Goal: Transaction & Acquisition: Purchase product/service

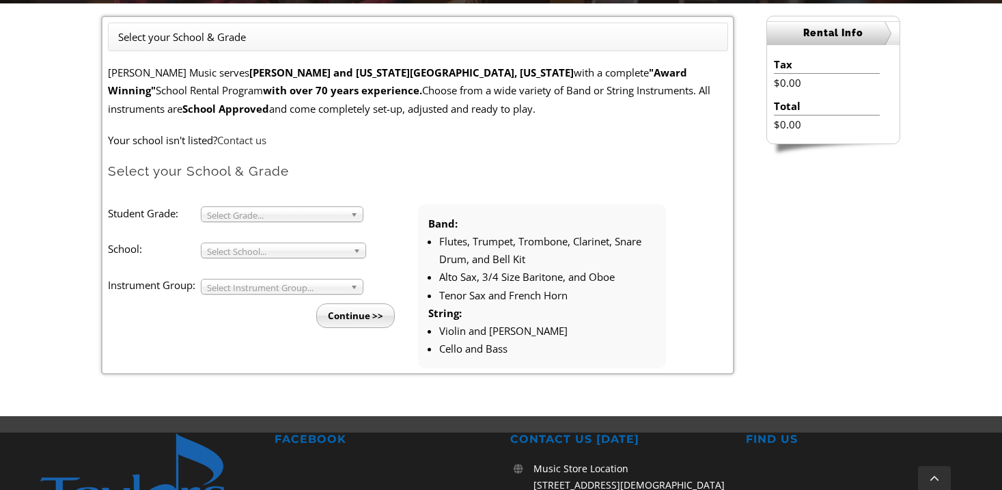
scroll to position [367, 0]
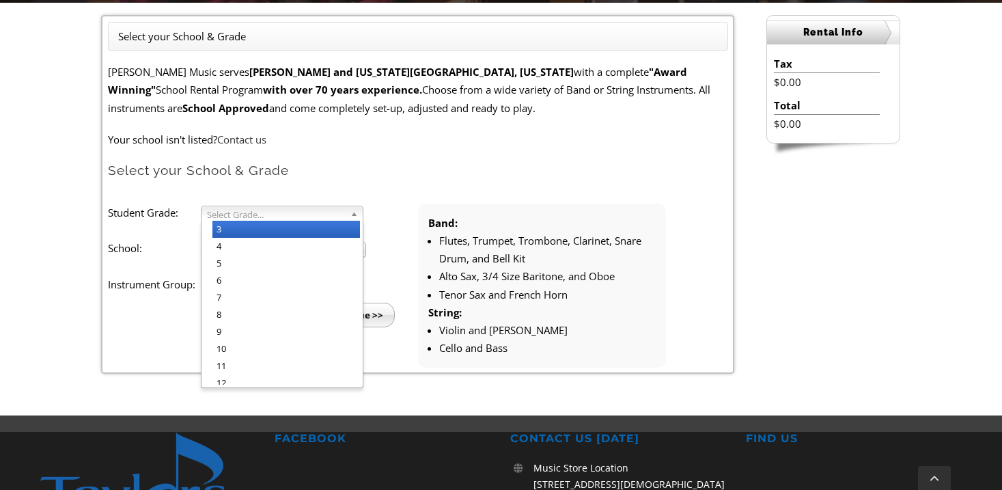
click at [312, 218] on span "Select Grade..." at bounding box center [276, 214] width 138 height 16
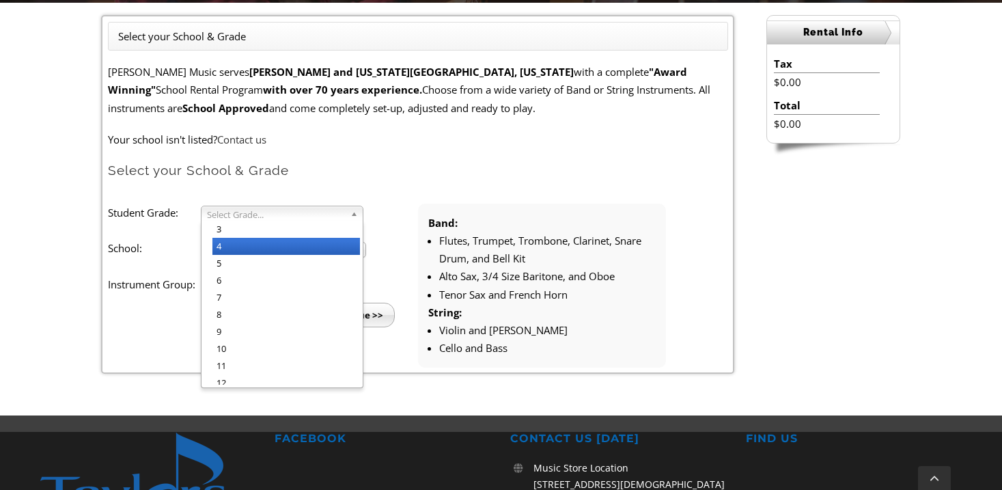
click at [299, 244] on li "4" at bounding box center [285, 246] width 147 height 17
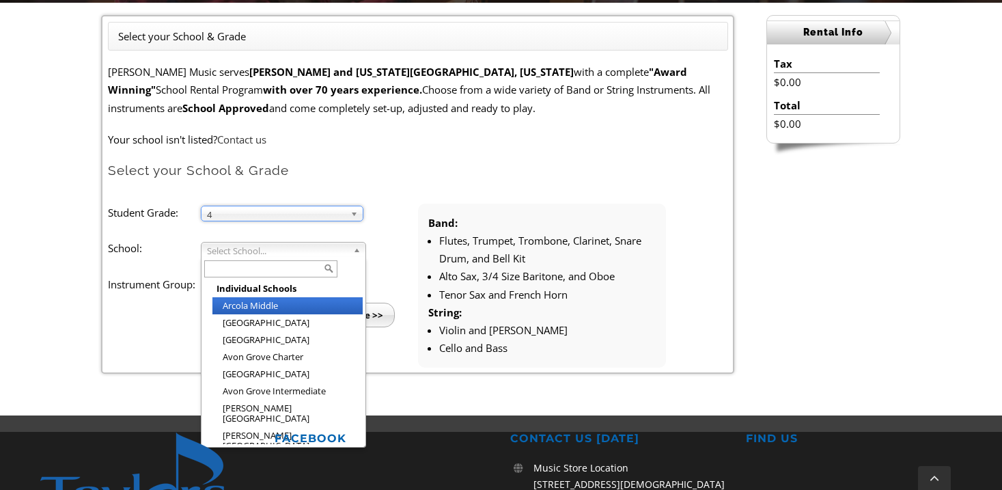
click at [297, 252] on span "Select School..." at bounding box center [277, 250] width 141 height 16
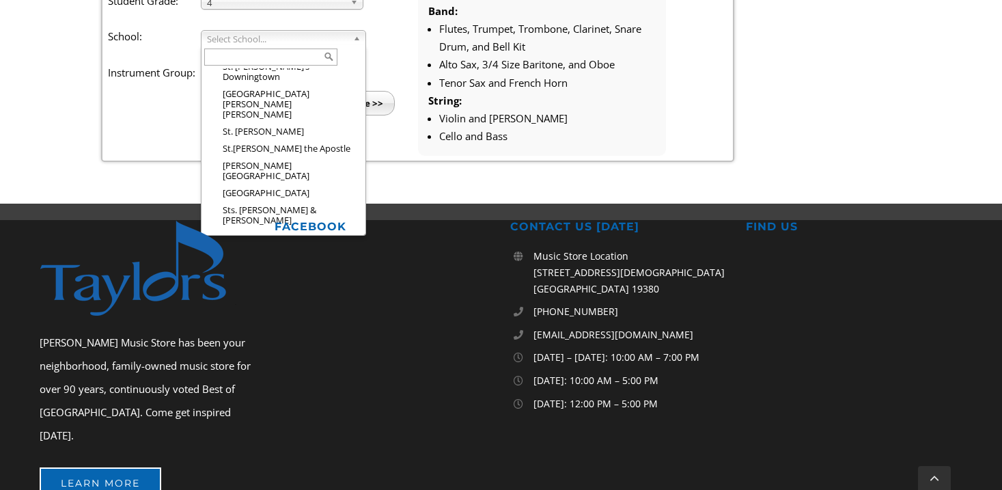
scroll to position [565, 0]
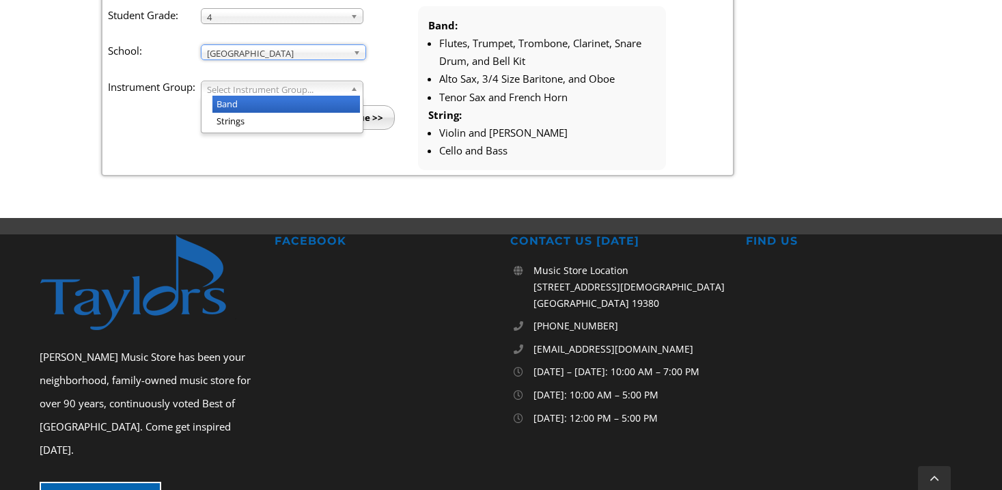
click at [295, 89] on span "Select Instrument Group..." at bounding box center [276, 89] width 138 height 16
click at [289, 100] on li "Band" at bounding box center [285, 104] width 147 height 17
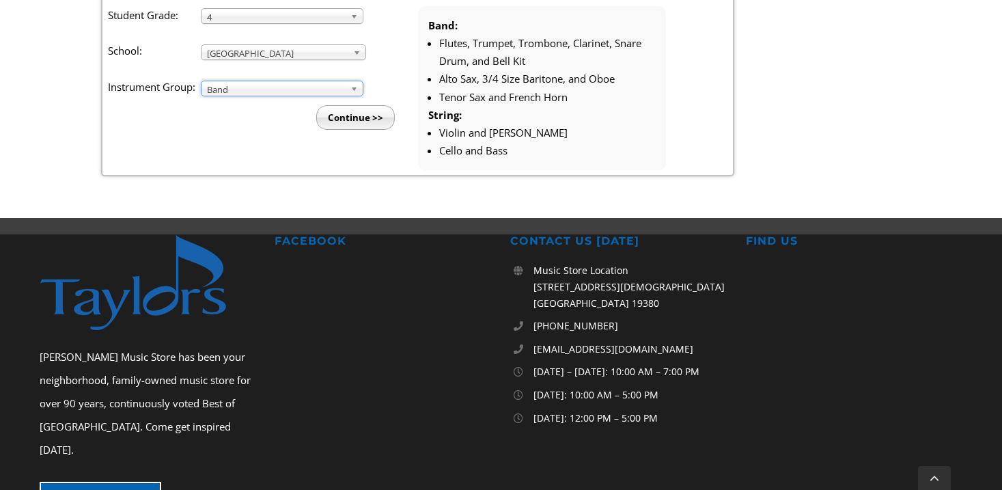
click at [348, 115] on input "Continue >>" at bounding box center [355, 117] width 79 height 25
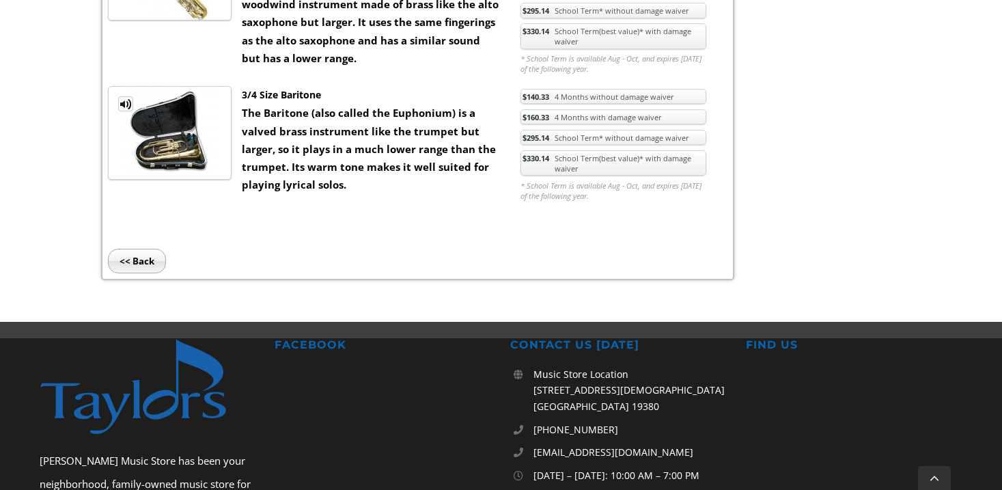
scroll to position [1681, 0]
click at [622, 94] on link "$140.33 4 Months without damage waiver" at bounding box center [613, 96] width 186 height 16
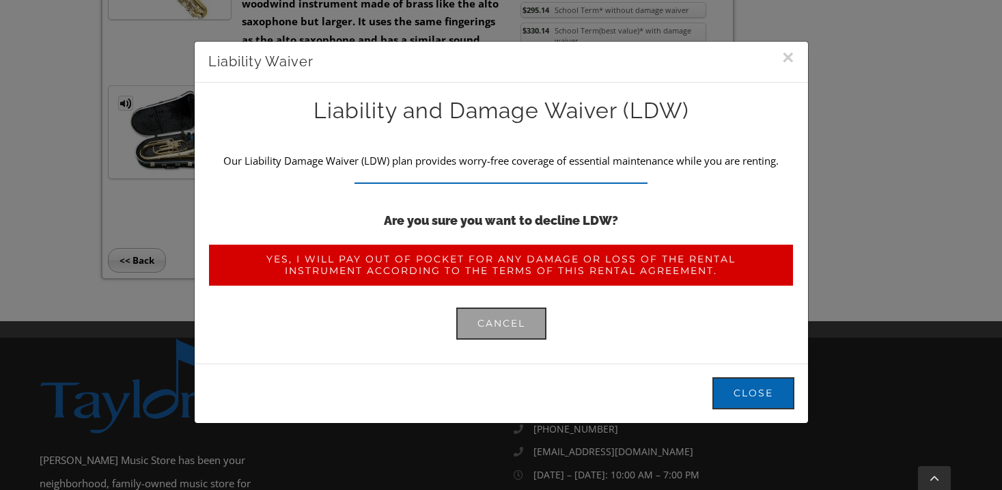
click at [523, 268] on span "Yes, I will pay out of pocket for any damage or loss of the rental instrument a…" at bounding box center [500, 264] width 543 height 23
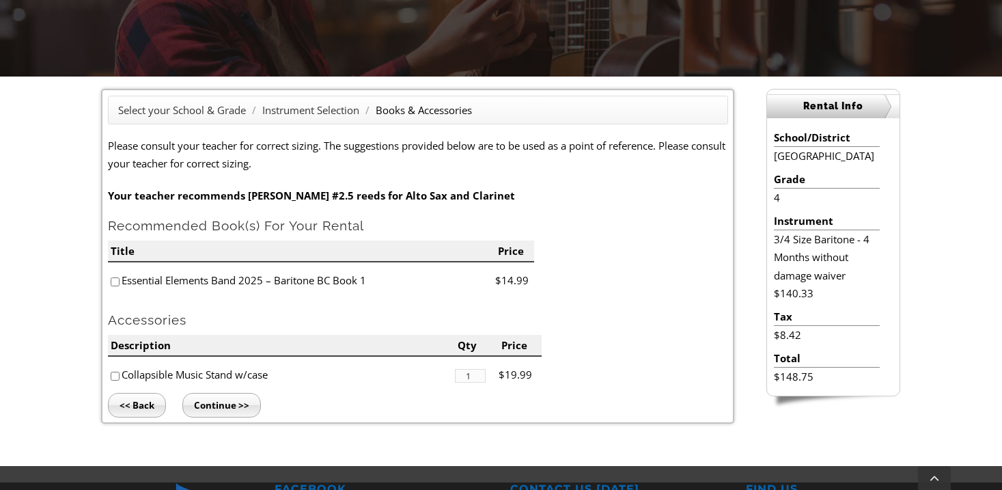
scroll to position [305, 0]
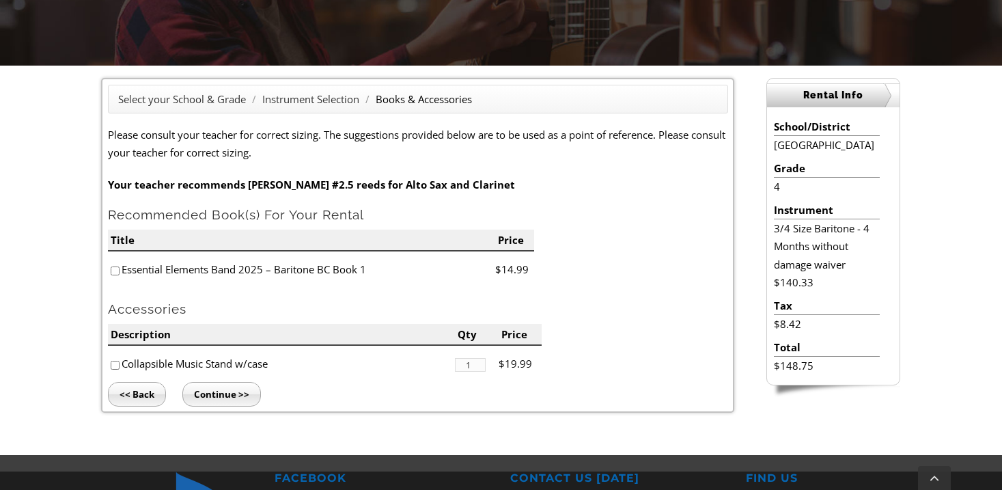
click at [117, 270] on input"] "checkbox" at bounding box center [115, 270] width 9 height 9
checkbox input"] "true"
click at [238, 407] on div "Select your School & Grade / Instrument Selection / Books & Accessories Please …" at bounding box center [417, 245] width 633 height 335
click at [238, 393] on input "Continue >>" at bounding box center [221, 394] width 79 height 25
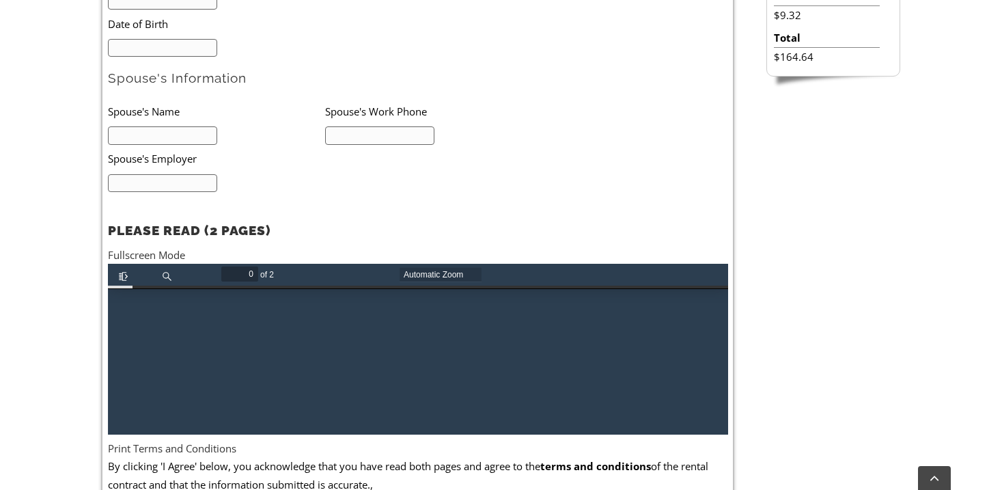
type input "1"
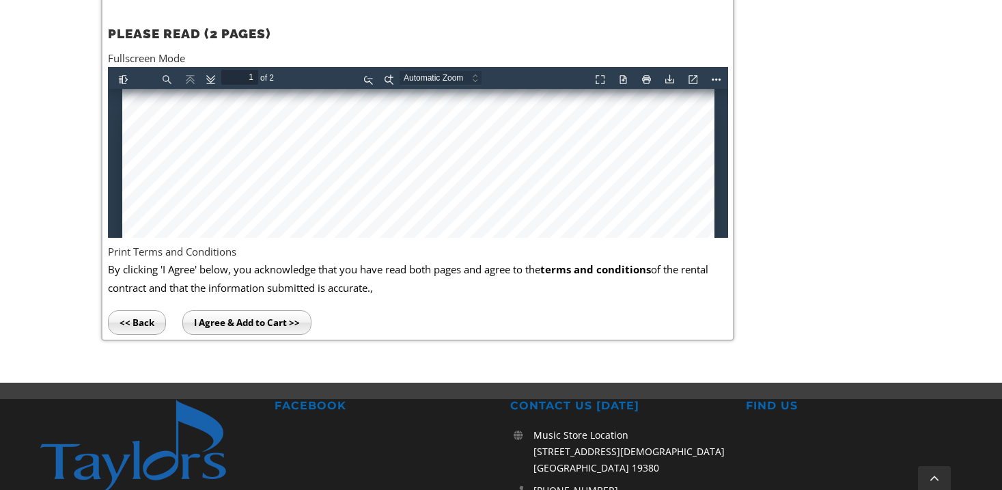
scroll to position [925, 0]
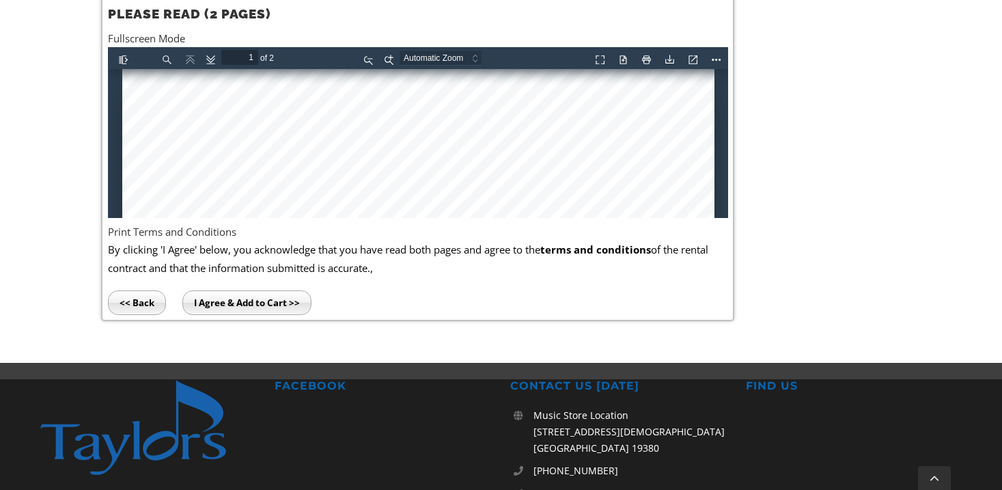
click at [605, 62] on button "Presentation Mode" at bounding box center [598, 56] width 22 height 17
select select "page-fit"
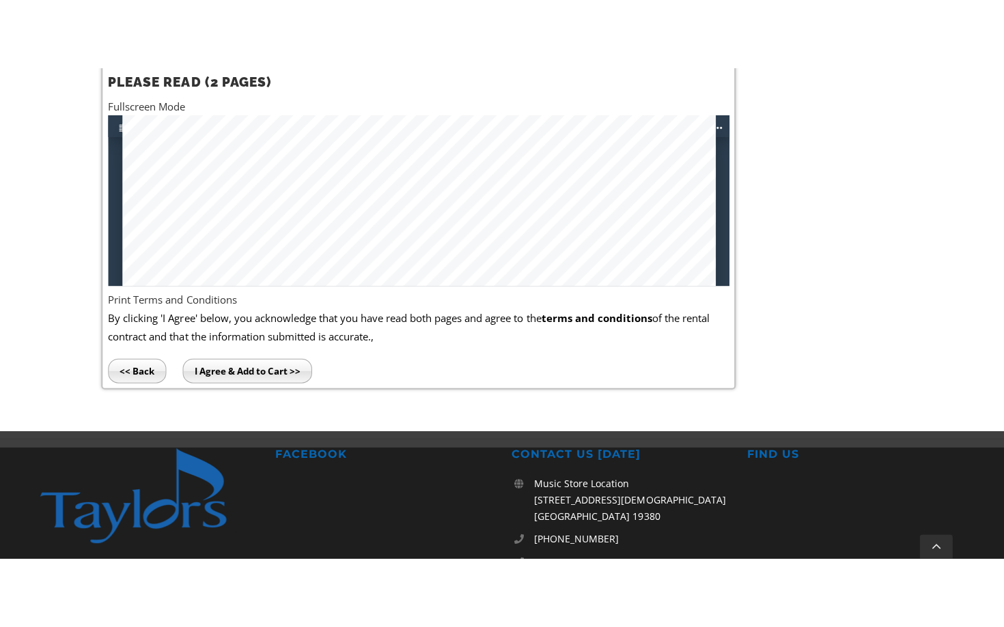
scroll to position [897, 0]
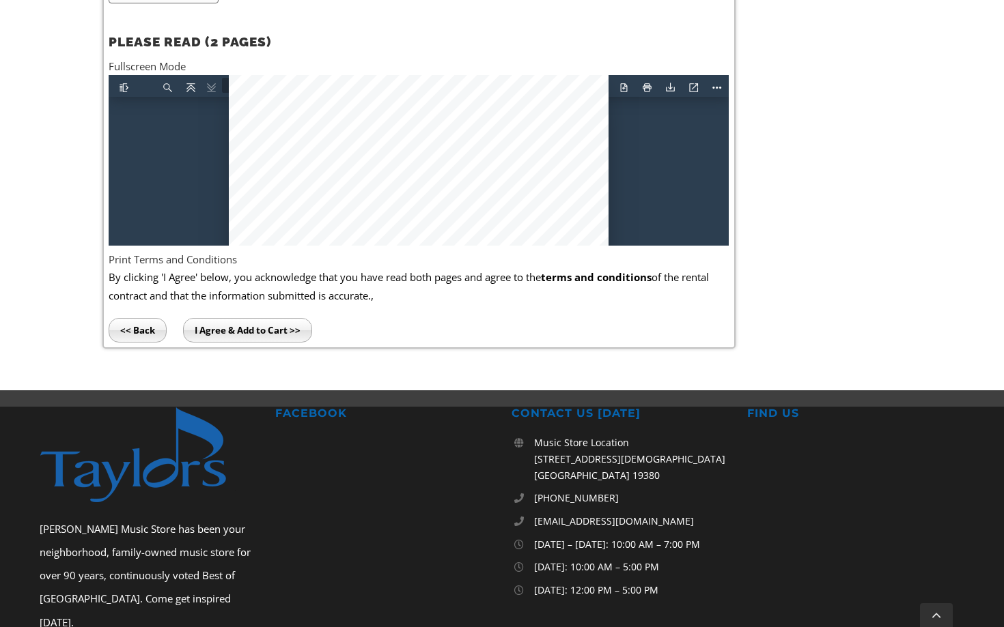
scroll to position [1630, 0]
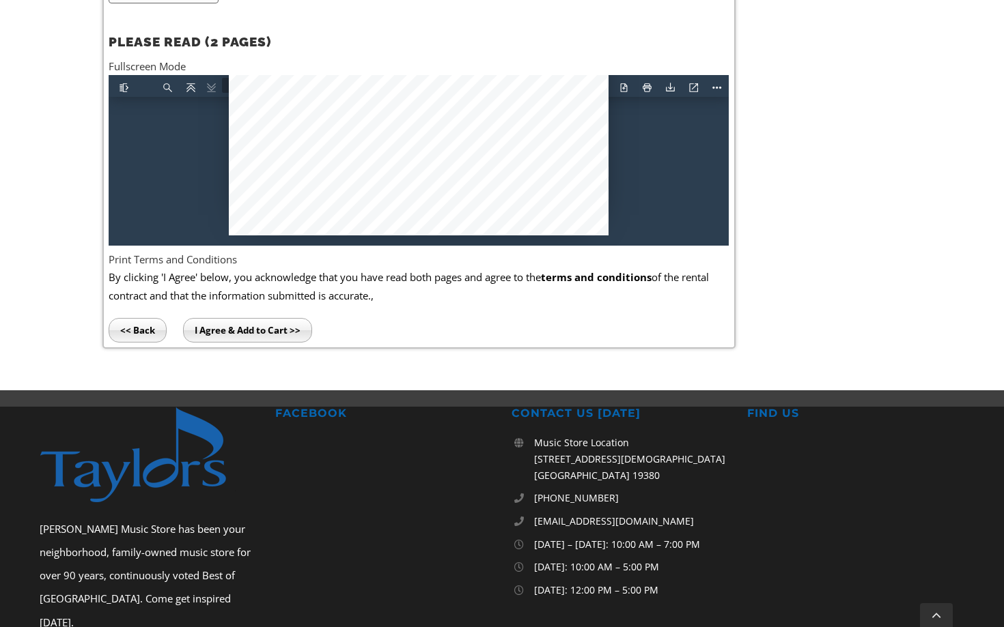
drag, startPoint x: 535, startPoint y: 438, endPoint x: 608, endPoint y: 402, distance: 80.9
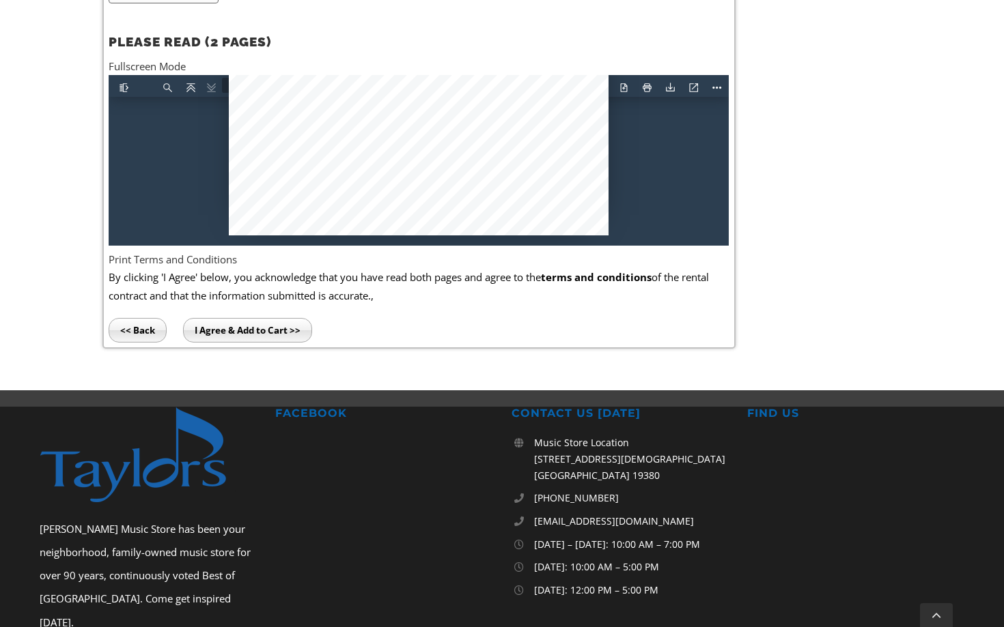
type input "2"
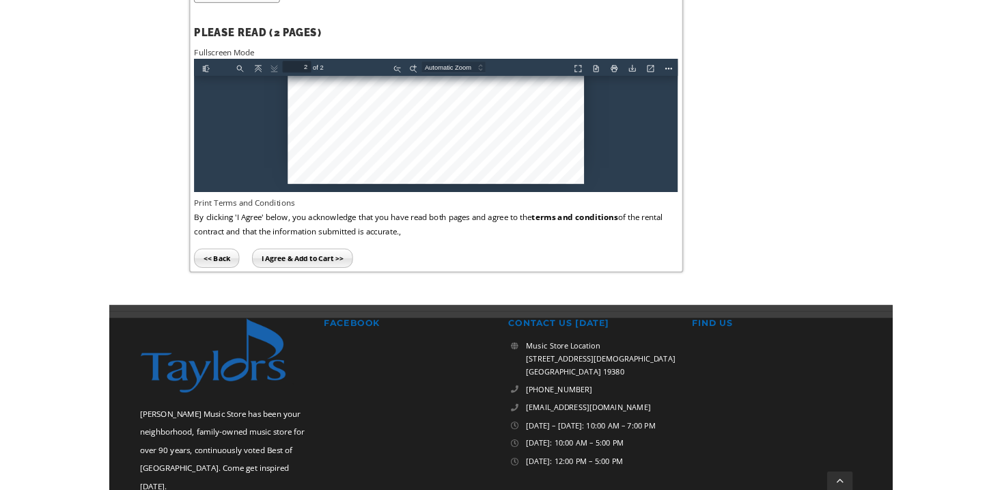
scroll to position [925, 0]
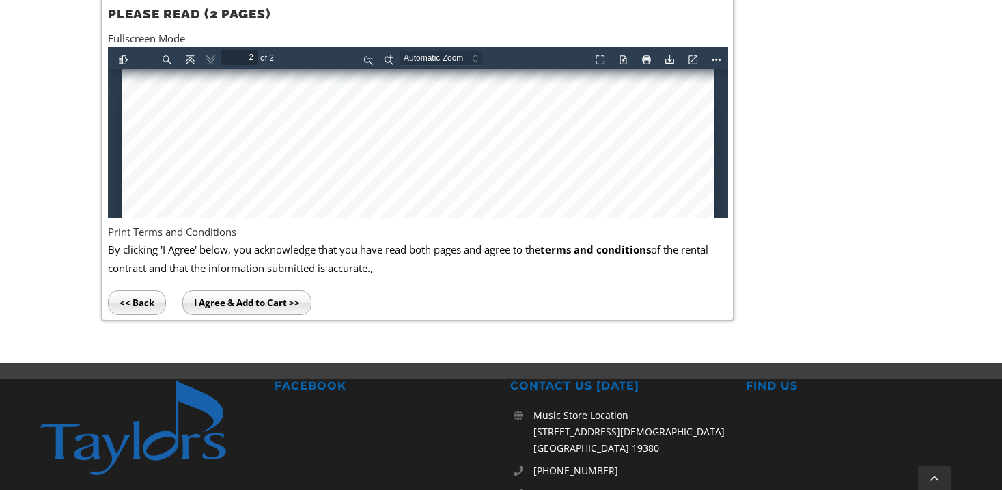
click at [395, 58] on button "Zoom In" at bounding box center [387, 56] width 22 height 17
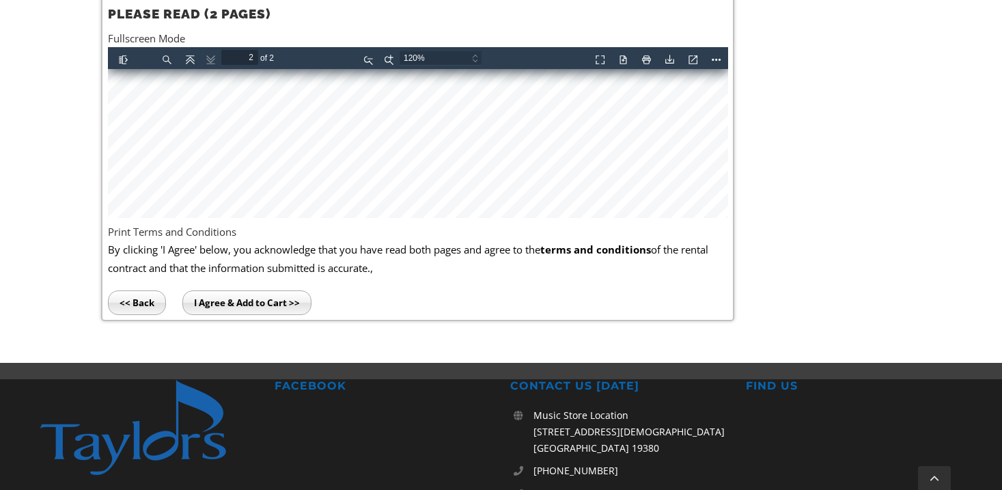
click at [395, 58] on button "Zoom In" at bounding box center [387, 56] width 22 height 17
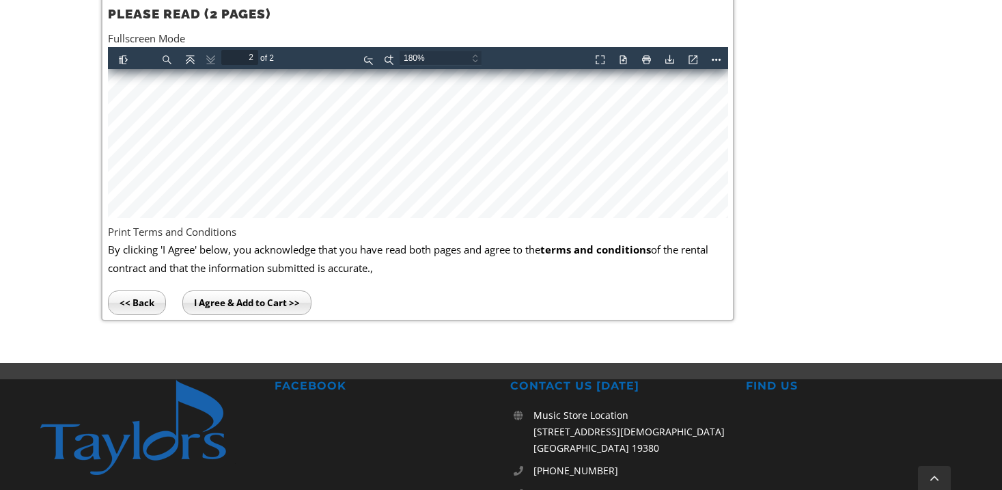
scroll to position [2029, 0]
click at [606, 59] on button "Presentation Mode" at bounding box center [598, 56] width 22 height 17
select select "page-fit"
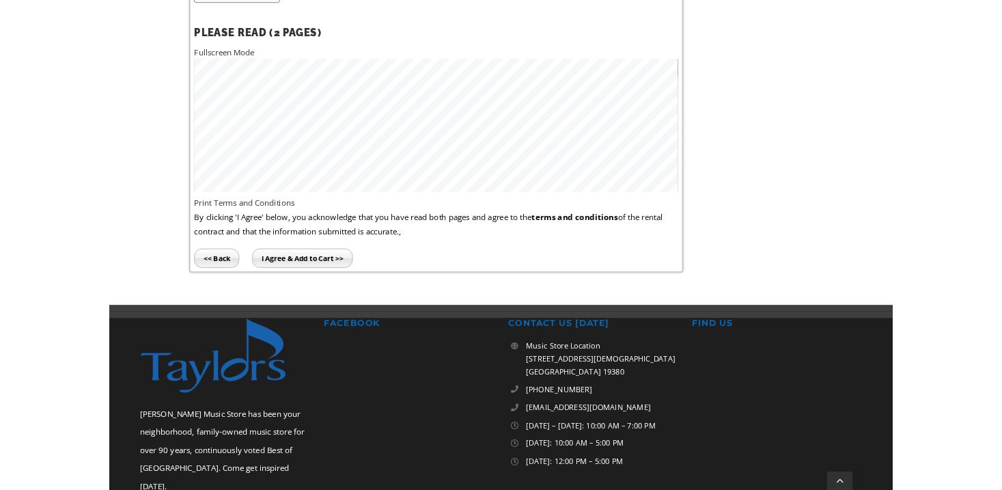
scroll to position [1630, 0]
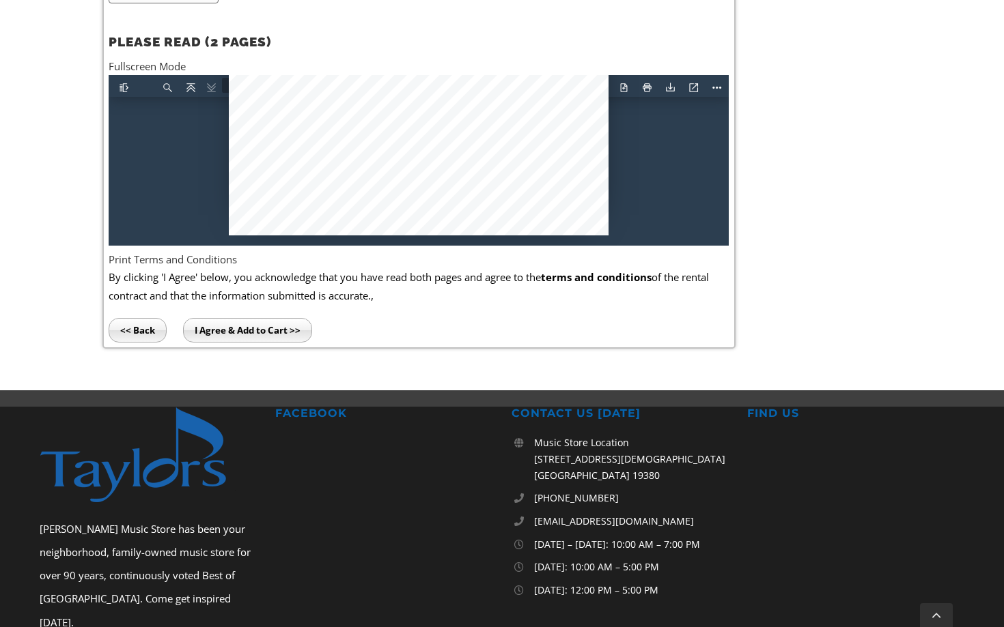
type input "2"
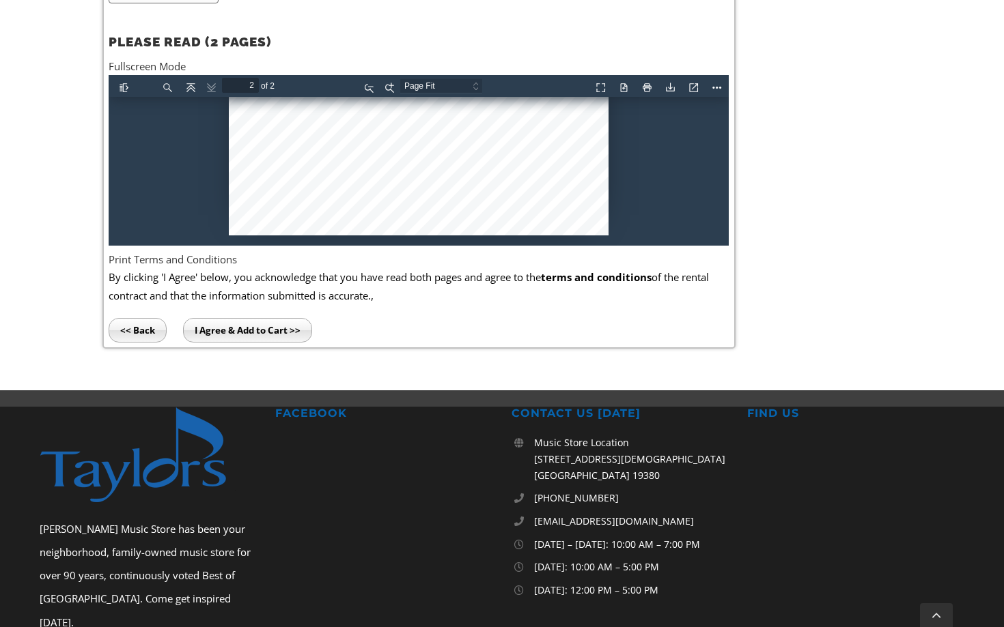
select select "custom"
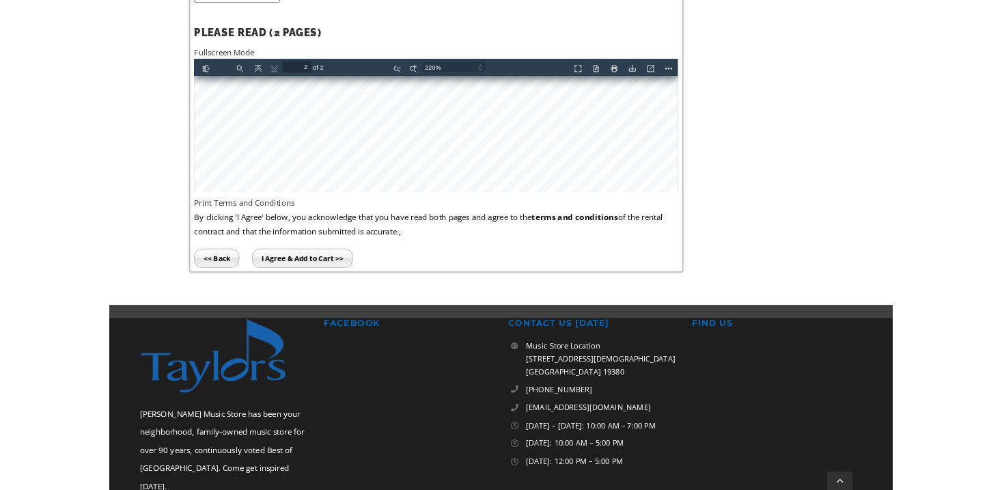
scroll to position [925, 0]
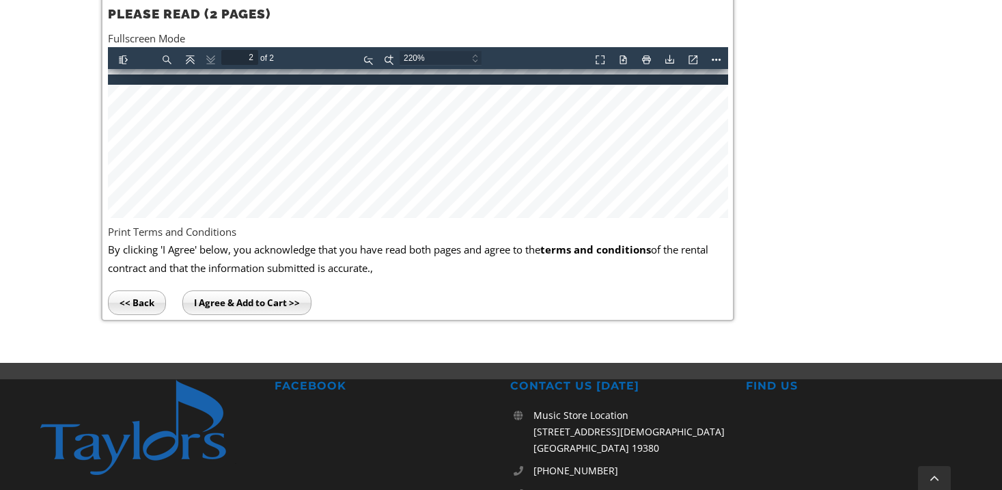
type input "1"
select select "custom"
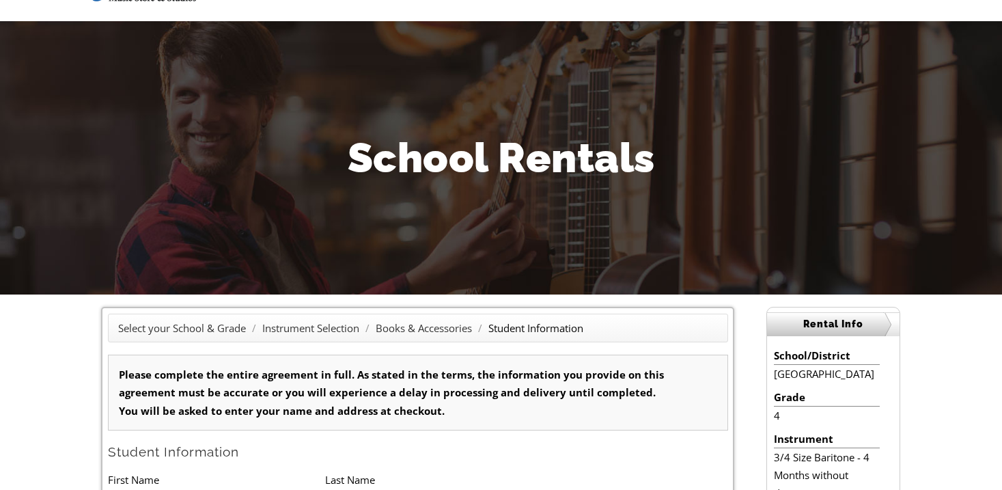
scroll to position [0, 0]
